Goal: Information Seeking & Learning: Learn about a topic

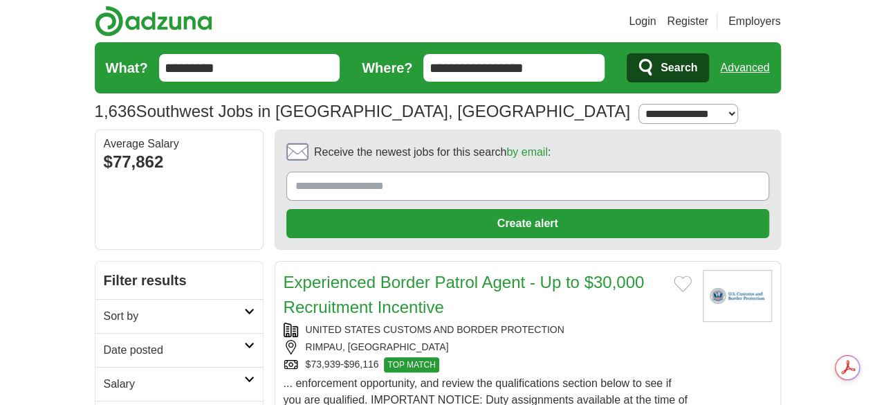
click at [197, 62] on input "*********" at bounding box center [249, 68] width 181 height 28
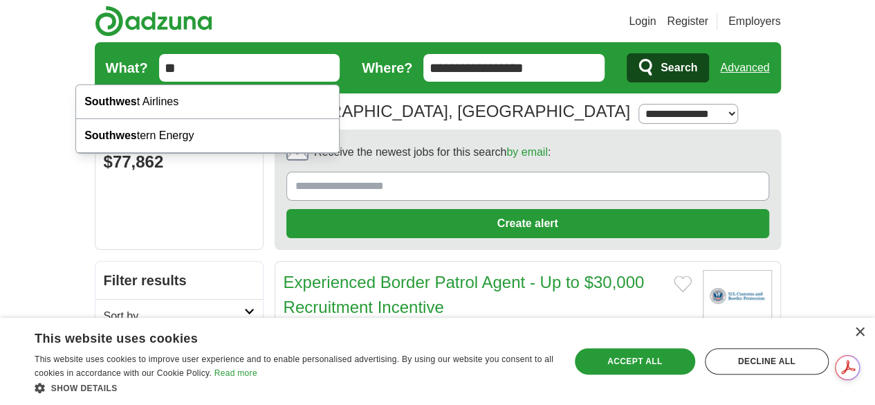
type input "*"
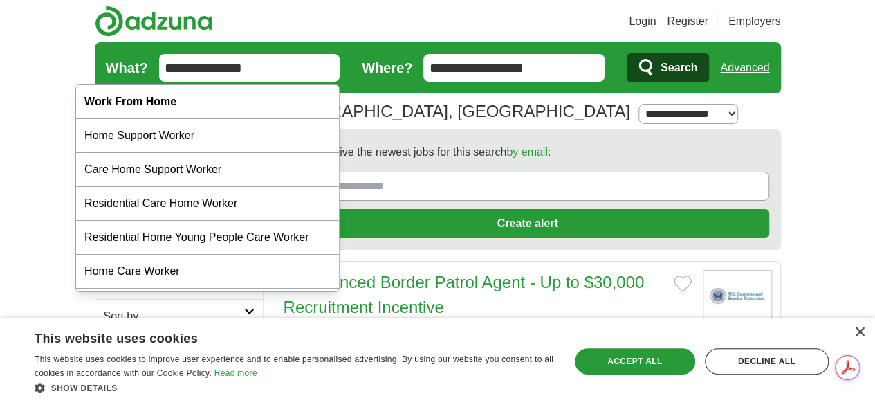
type input "**********"
click at [627, 53] on button "Search" at bounding box center [668, 67] width 82 height 29
